Goal: Check status: Check status

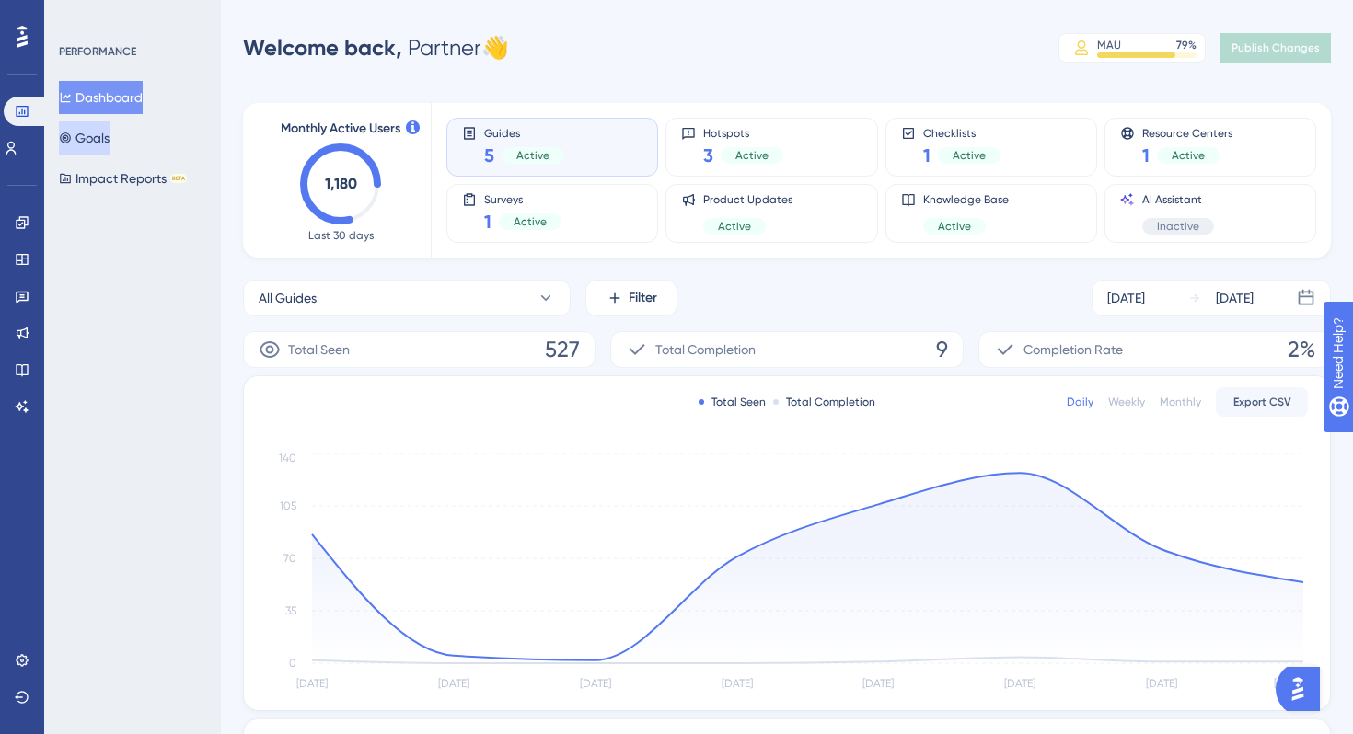
click at [79, 130] on button "Goals" at bounding box center [84, 137] width 51 height 33
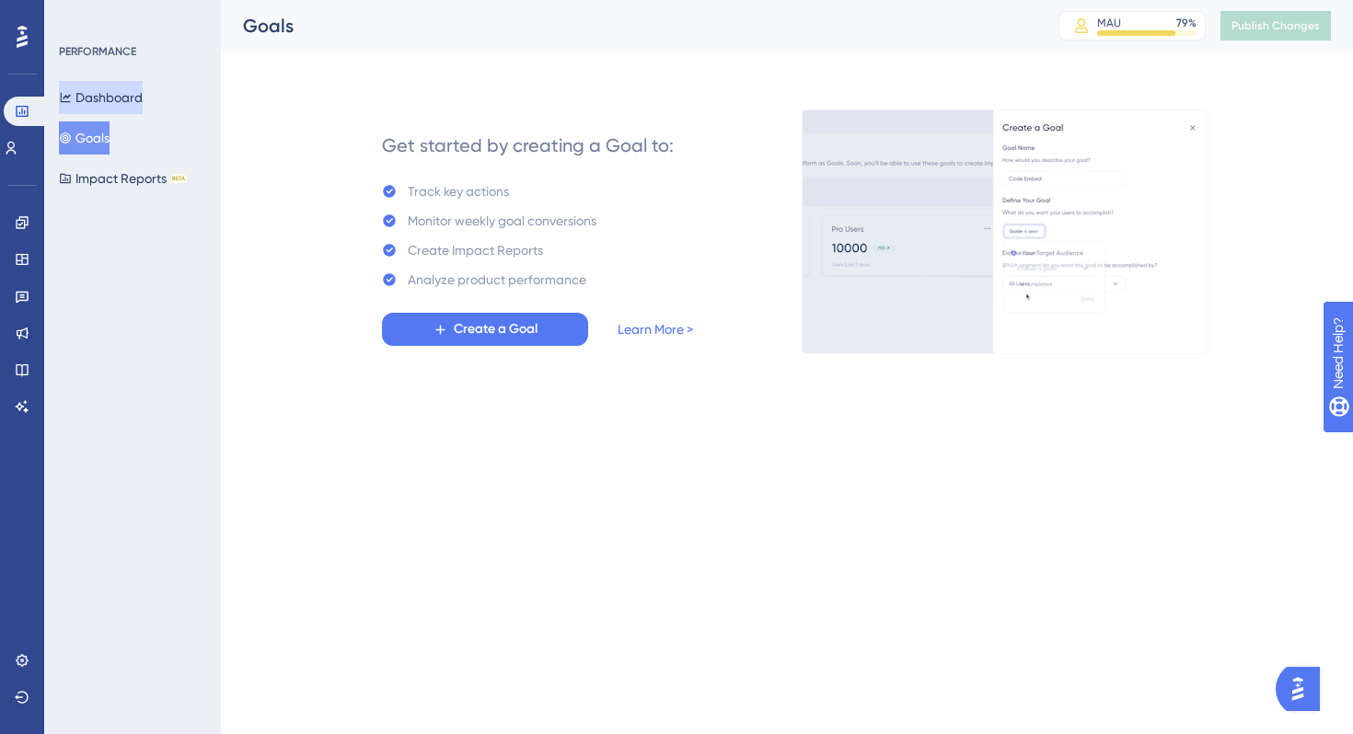
click at [121, 84] on button "Dashboard" at bounding box center [101, 97] width 84 height 33
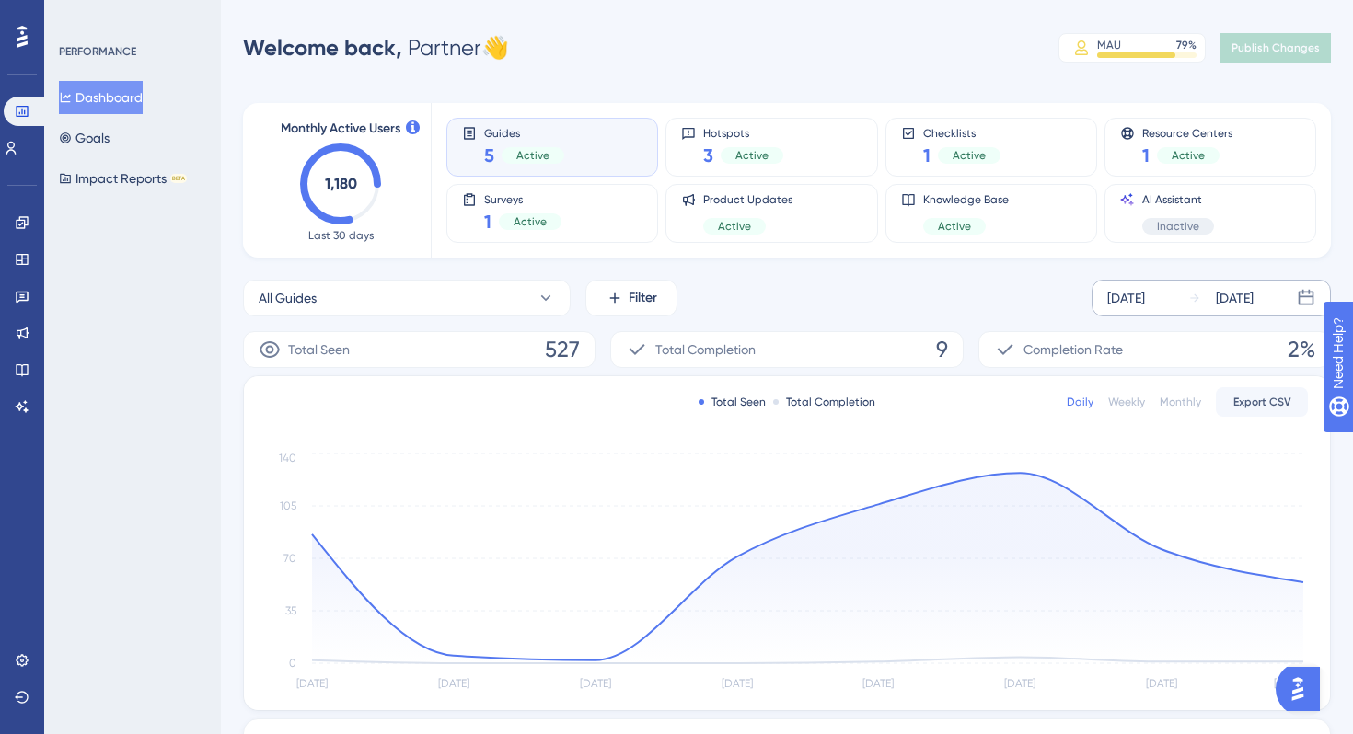
click at [1145, 301] on div "[DATE]" at bounding box center [1126, 298] width 38 height 22
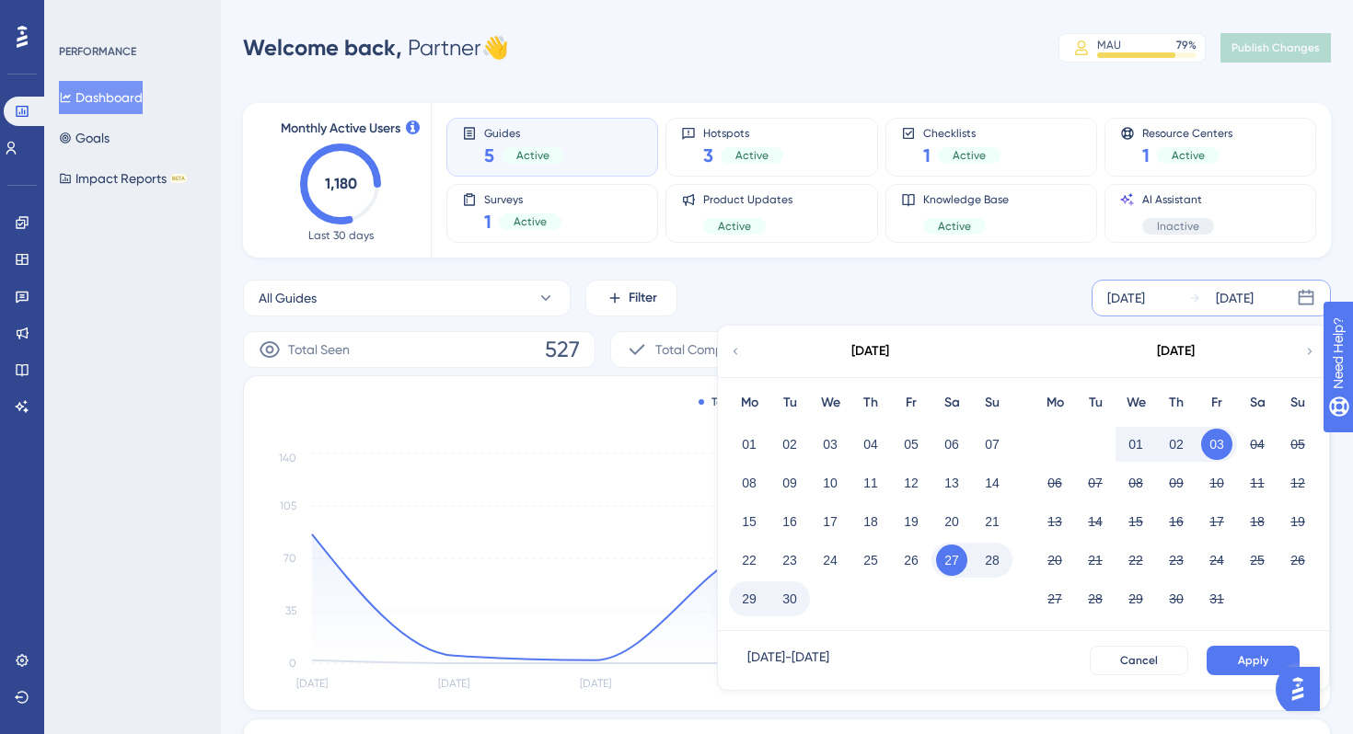
click at [1176, 434] on button "02" at bounding box center [1175, 444] width 31 height 31
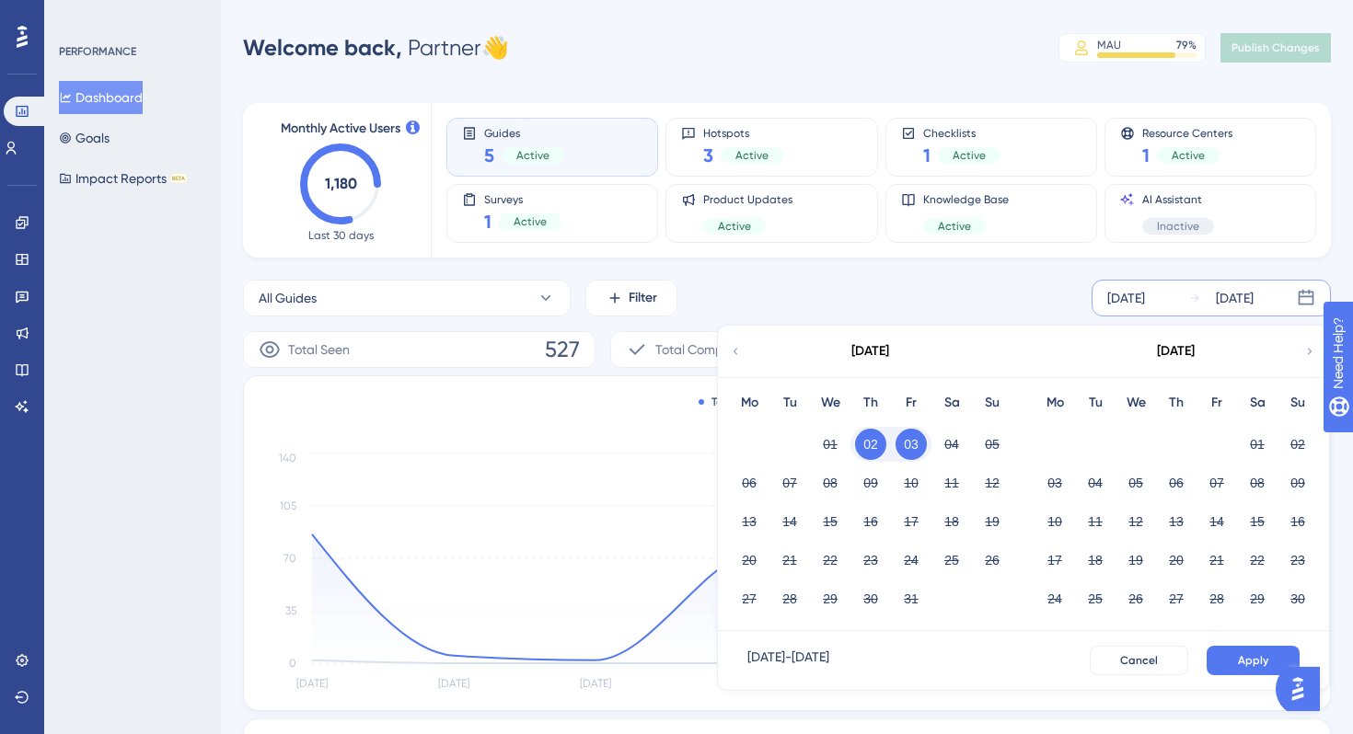
click at [1077, 286] on div "All Guides Filter [DATE] [DATE] [DATE] Mo Tu We Th Fr Sa Su 01 02 03 04 05 06 0…" at bounding box center [787, 298] width 1088 height 37
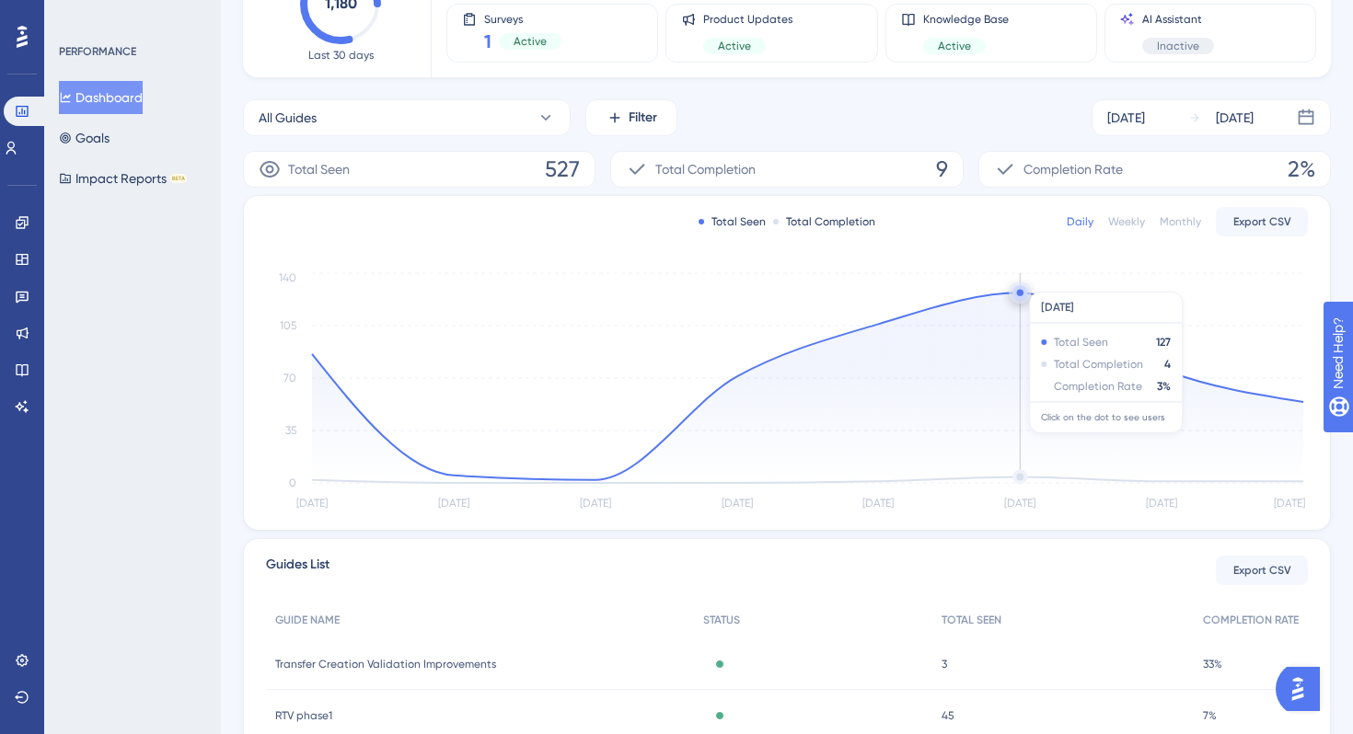
scroll to position [187, 0]
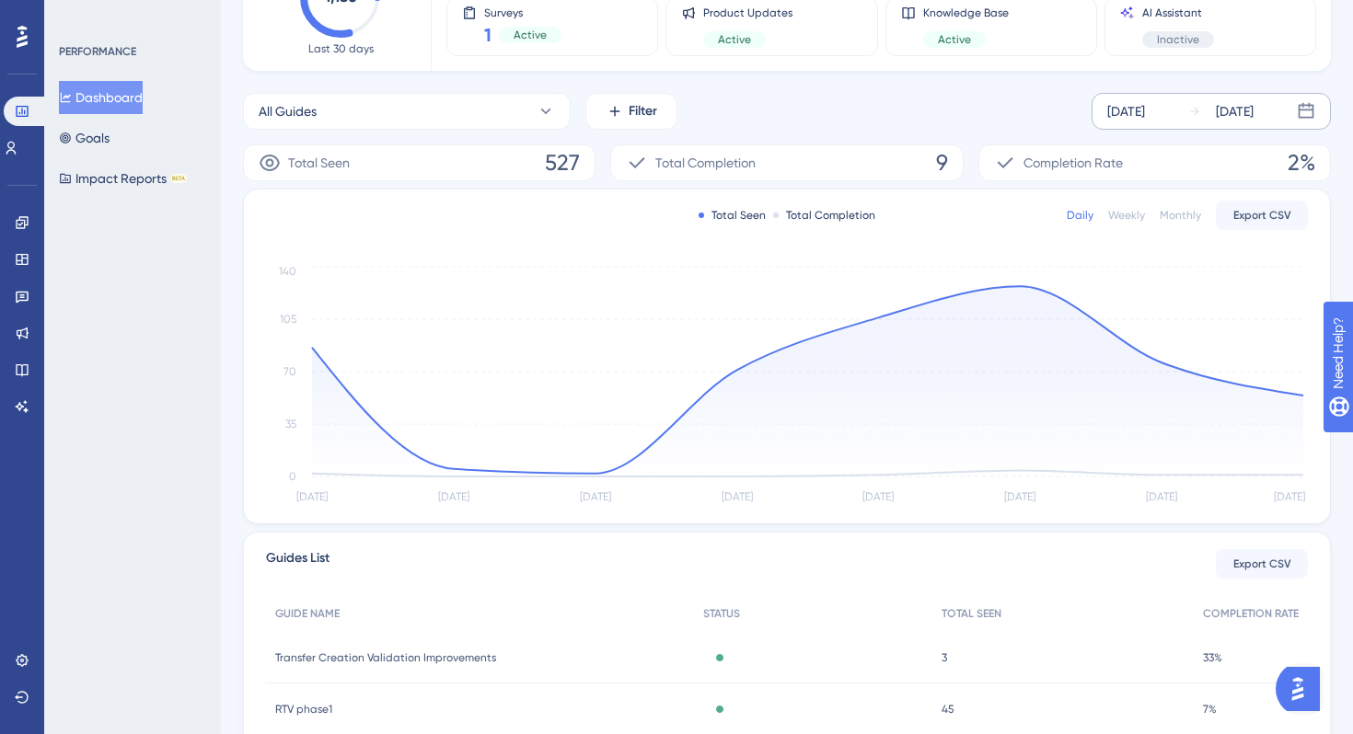
click at [1107, 114] on div "[DATE]" at bounding box center [1126, 111] width 38 height 22
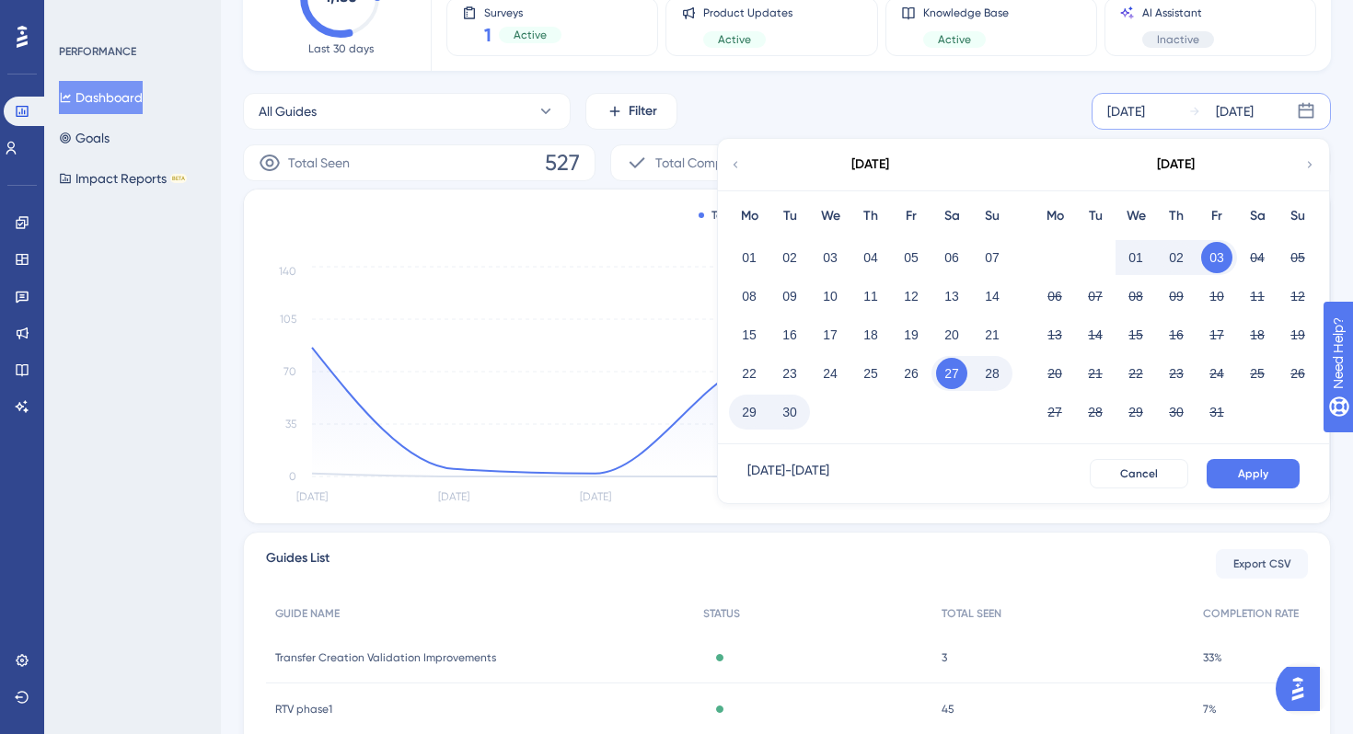
click at [1139, 251] on button "01" at bounding box center [1135, 257] width 31 height 31
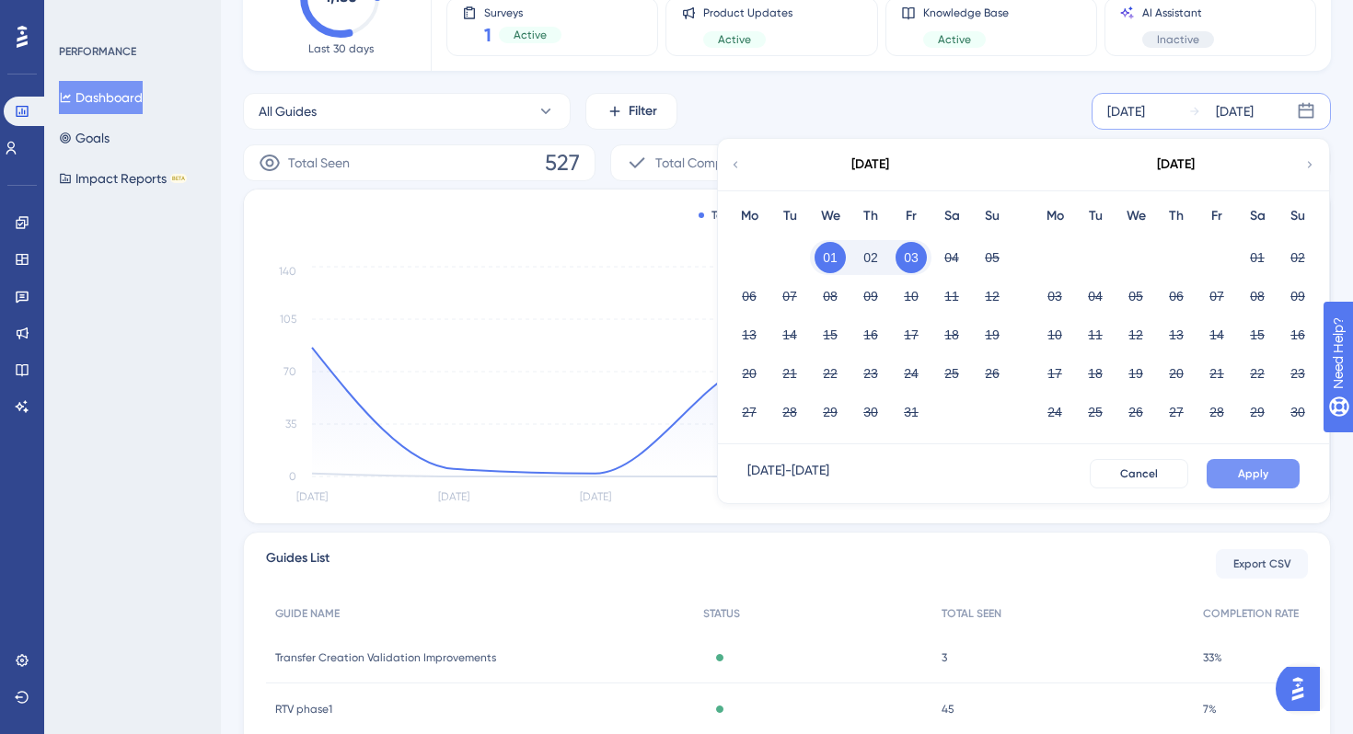
click at [1243, 467] on span "Apply" at bounding box center [1253, 474] width 30 height 15
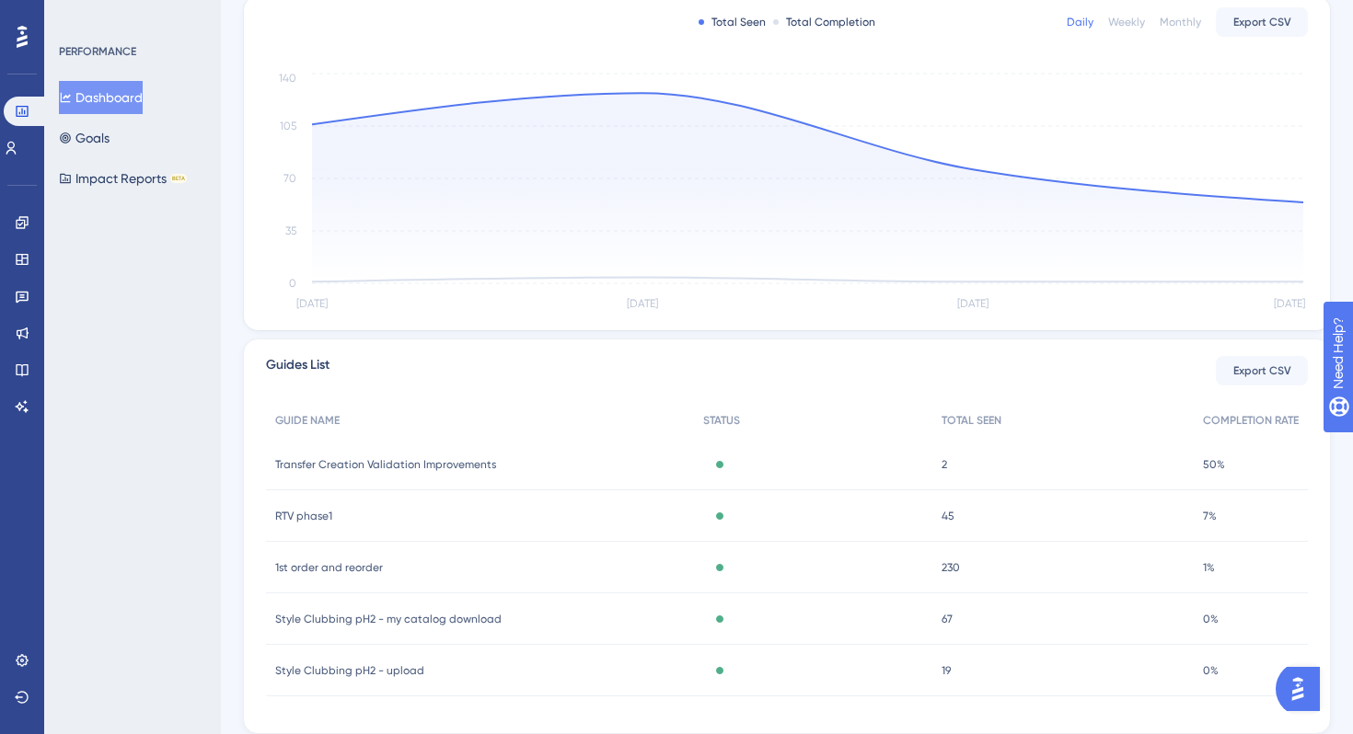
scroll to position [377, 0]
click at [1210, 512] on span "7%" at bounding box center [1210, 519] width 14 height 15
